Goal: Entertainment & Leisure: Consume media (video, audio)

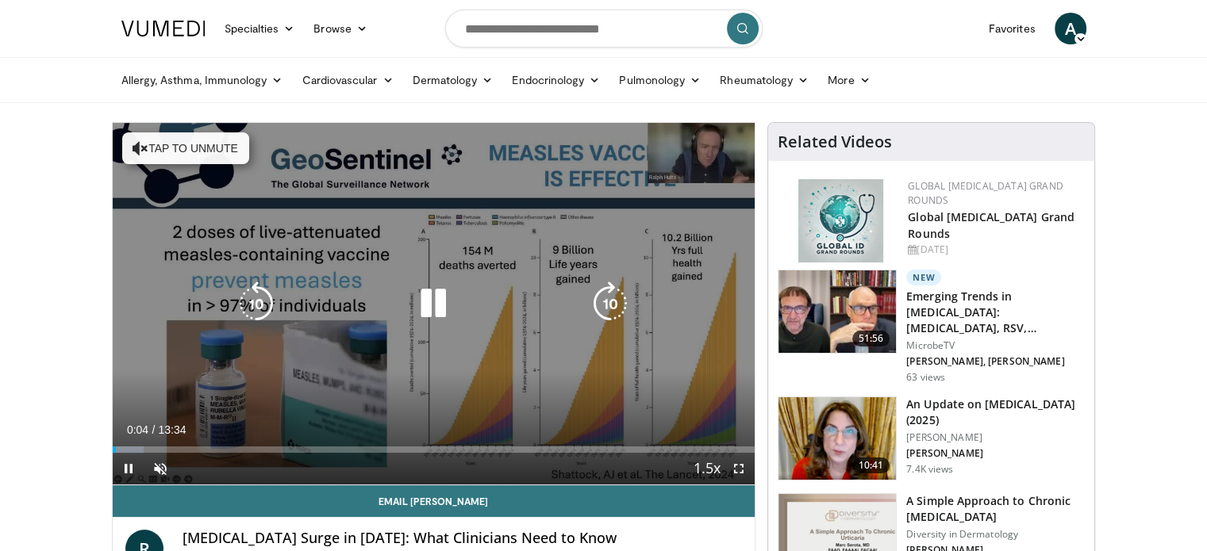
click at [172, 150] on button "Tap to unmute" at bounding box center [185, 148] width 127 height 32
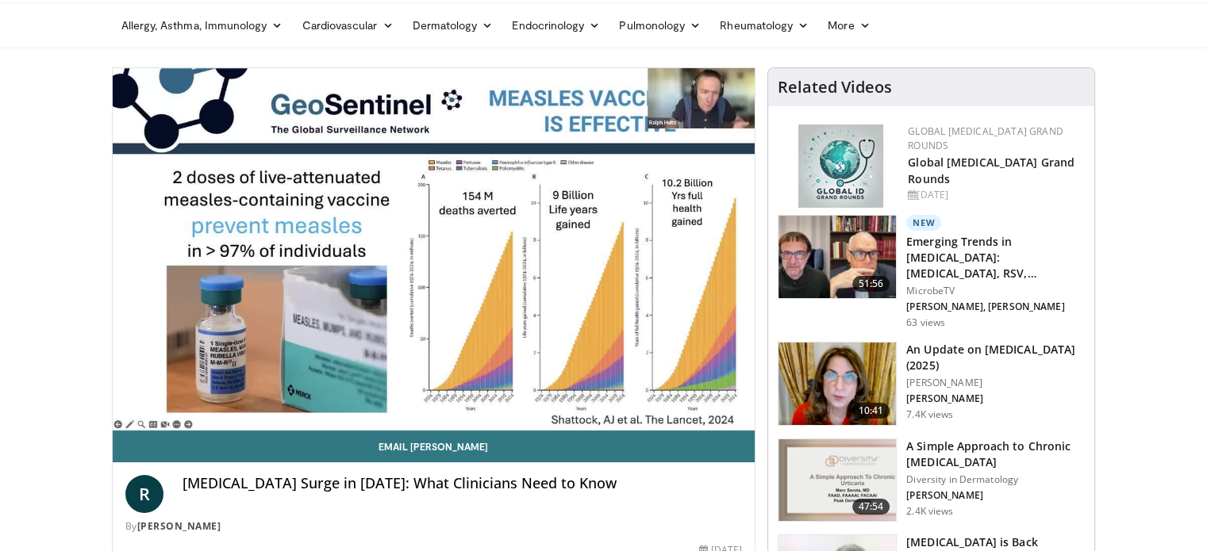
scroll to position [79, 0]
